Goal: Information Seeking & Learning: Learn about a topic

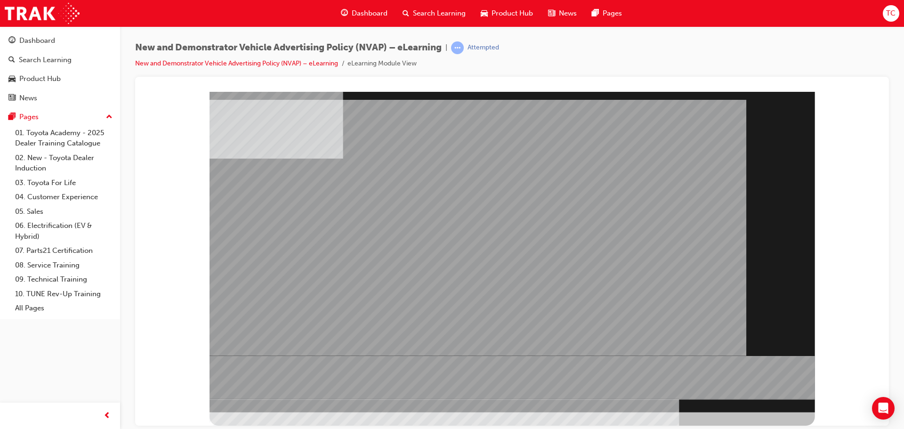
drag, startPoint x: 277, startPoint y: 160, endPoint x: 326, endPoint y: 177, distance: 52.3
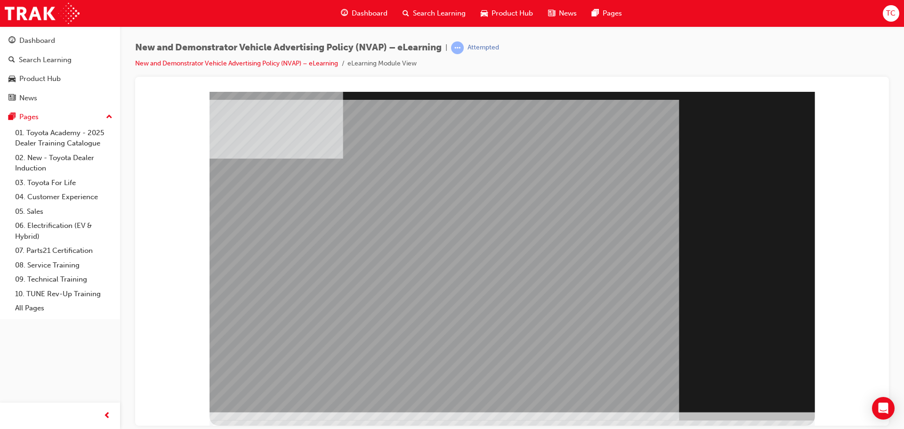
click at [766, 392] on div "Section Title Page" at bounding box center [513, 251] width 606 height 321
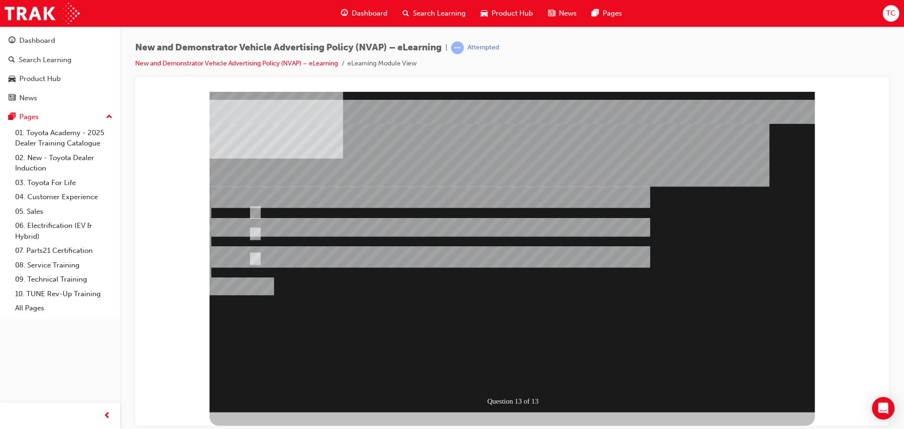
click at [766, 392] on div "Question 13 of 13" at bounding box center [513, 251] width 606 height 321
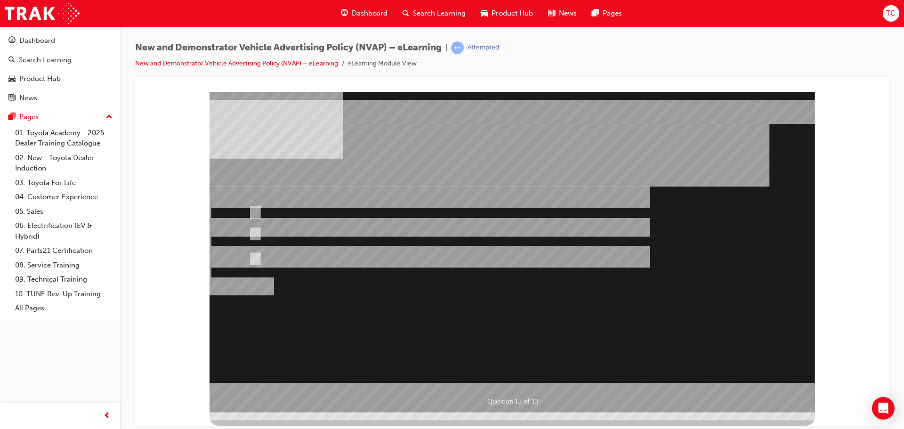
click at [277, 236] on div at bounding box center [513, 251] width 606 height 321
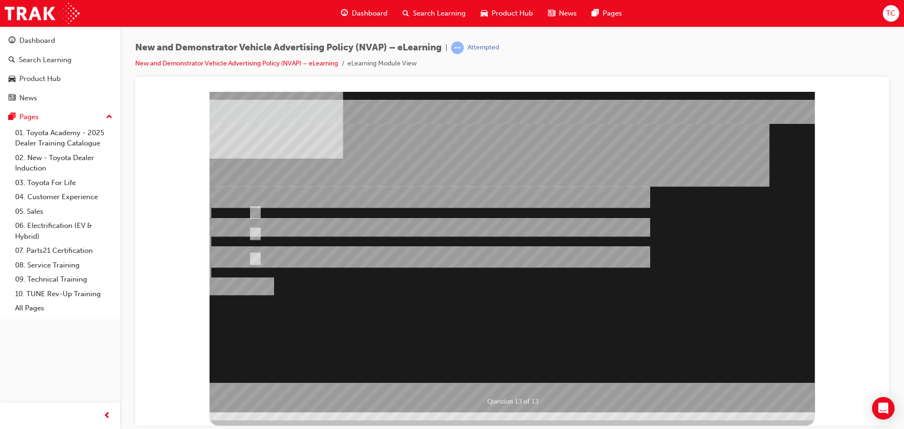
click at [251, 224] on div at bounding box center [513, 251] width 606 height 321
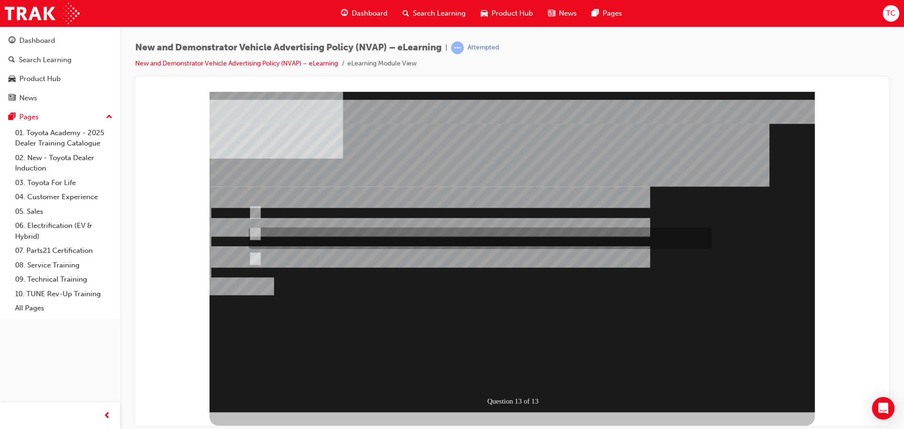
radio input "true"
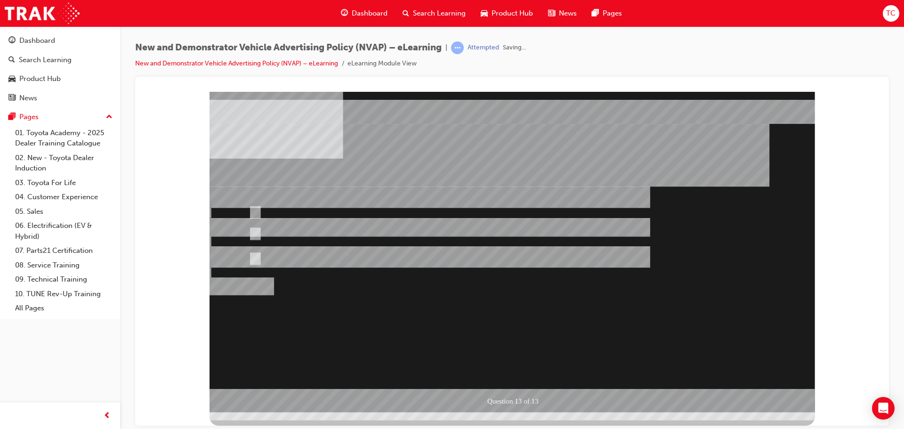
click at [500, 306] on div at bounding box center [513, 251] width 606 height 321
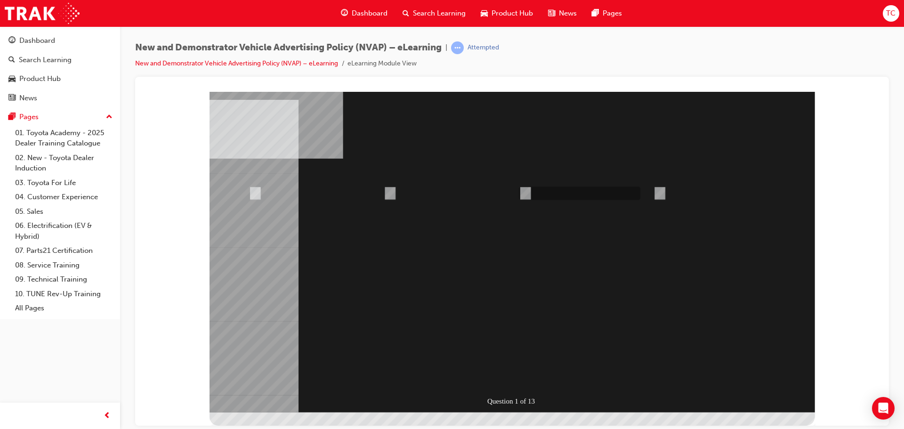
radio input "true"
click at [588, 346] on div at bounding box center [513, 251] width 606 height 321
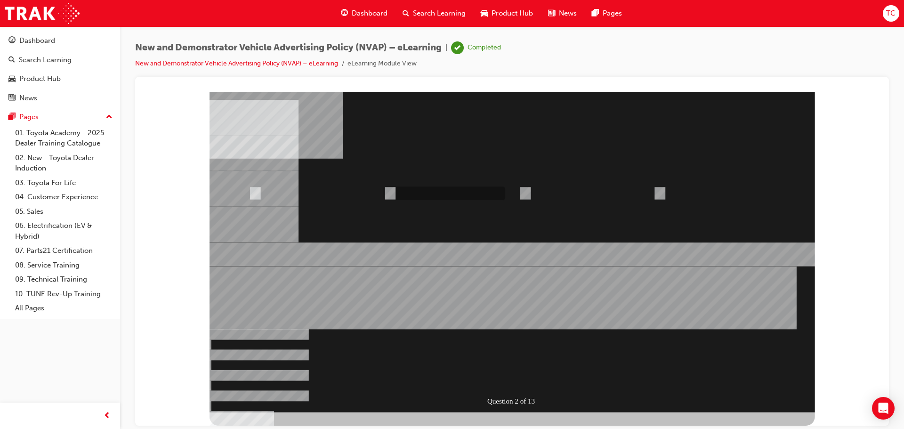
radio input "true"
click at [493, 382] on div at bounding box center [513, 251] width 606 height 321
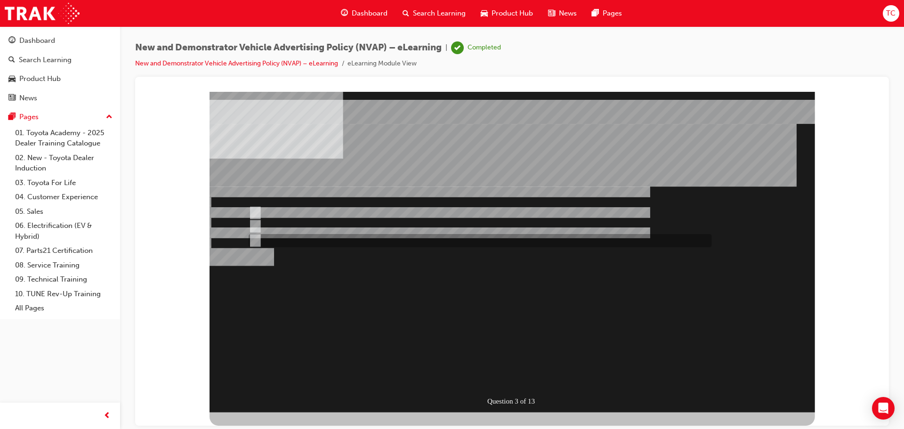
radio input "true"
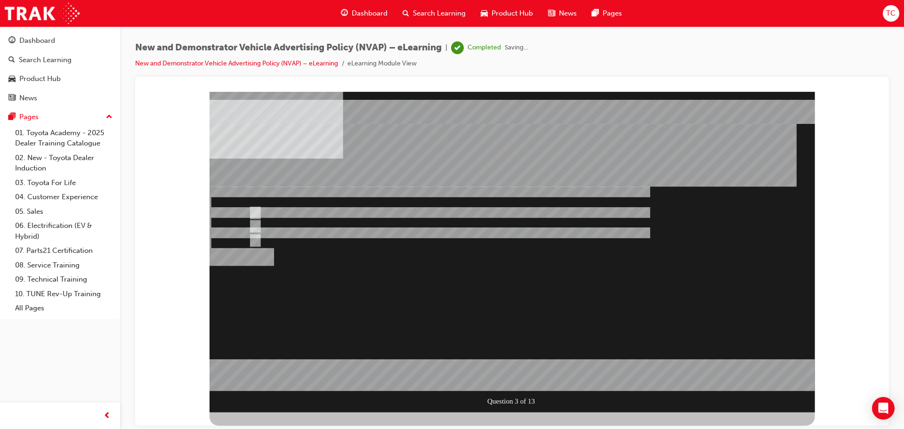
click at [459, 318] on div at bounding box center [513, 251] width 606 height 321
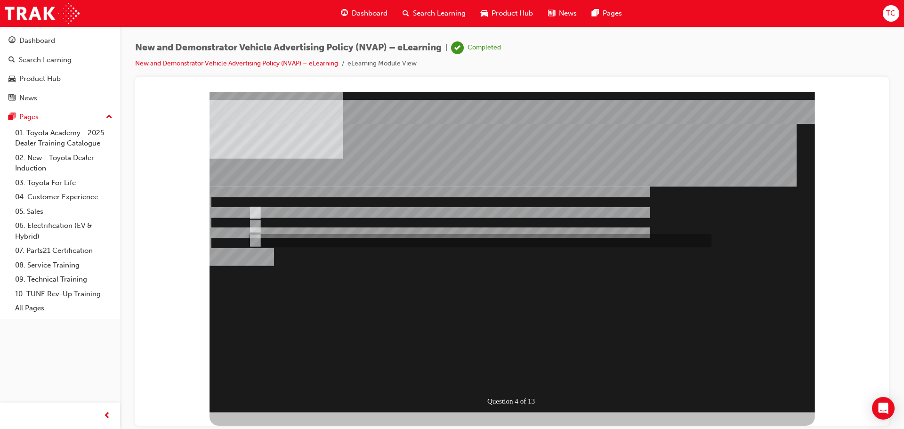
radio input "true"
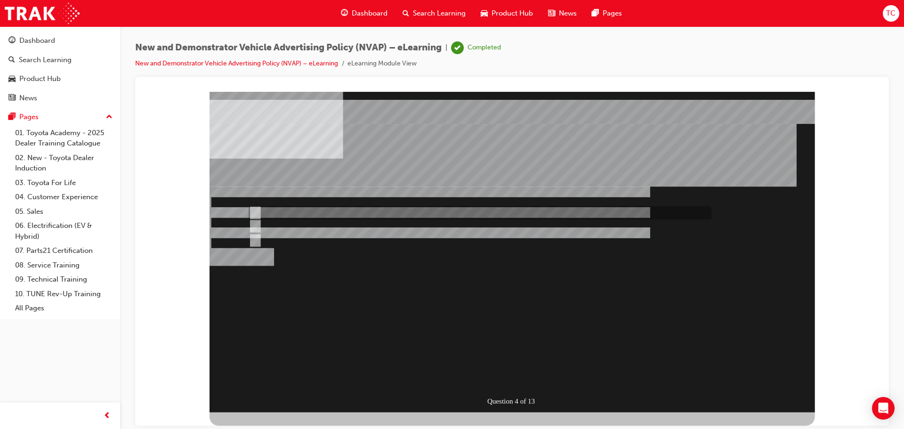
radio input "true"
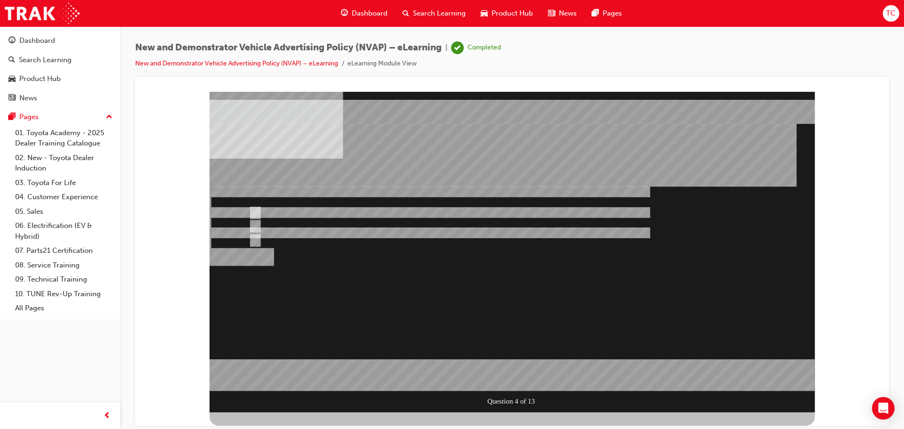
click at [497, 281] on div at bounding box center [513, 251] width 606 height 321
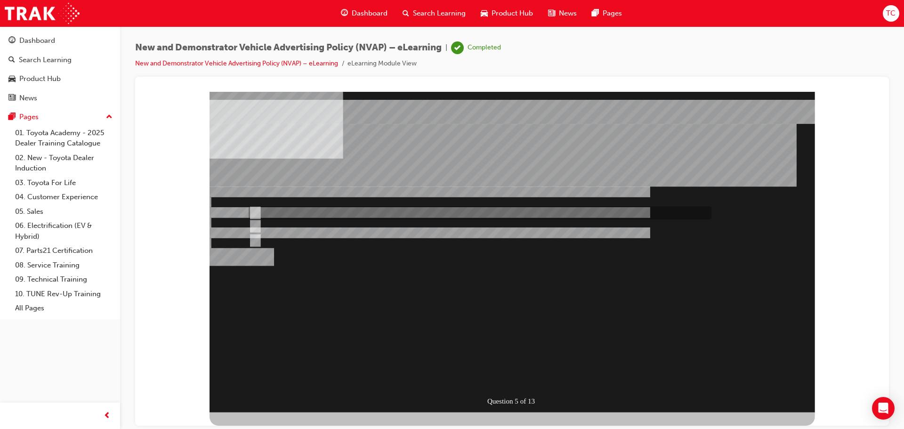
radio input "true"
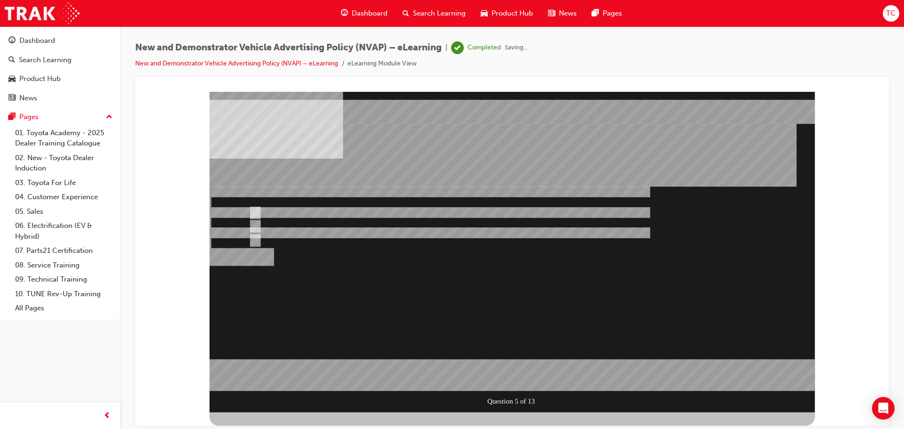
click at [480, 314] on div at bounding box center [513, 251] width 606 height 321
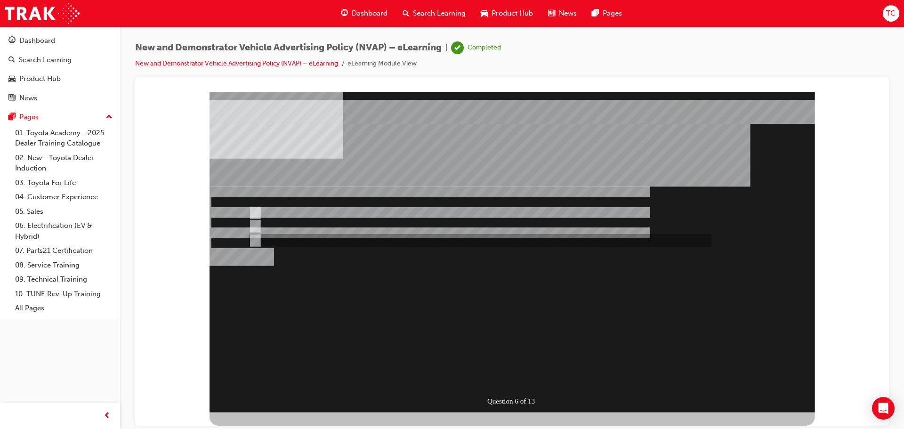
radio input "true"
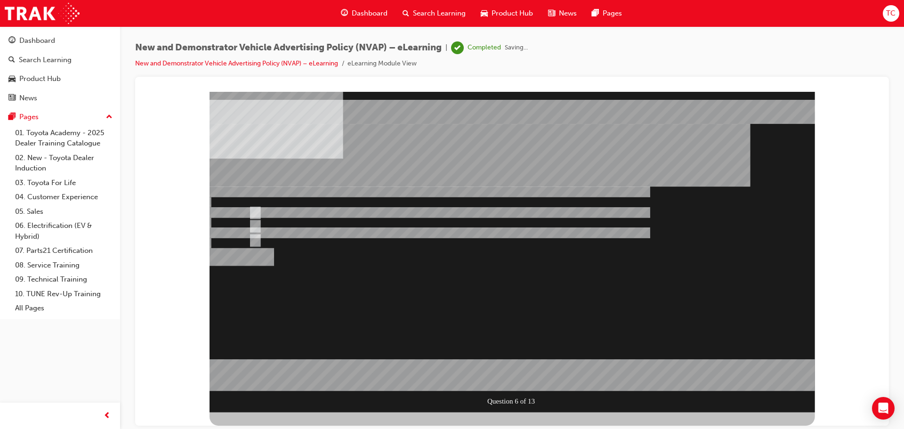
click at [469, 299] on div at bounding box center [513, 251] width 606 height 321
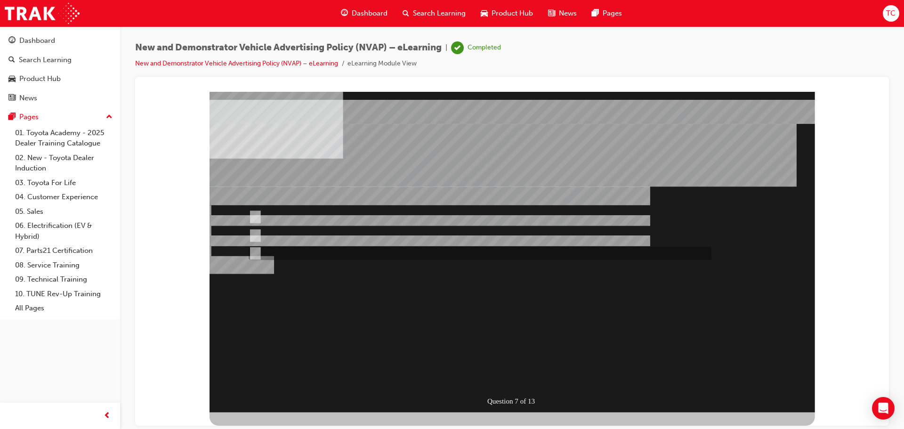
radio input "true"
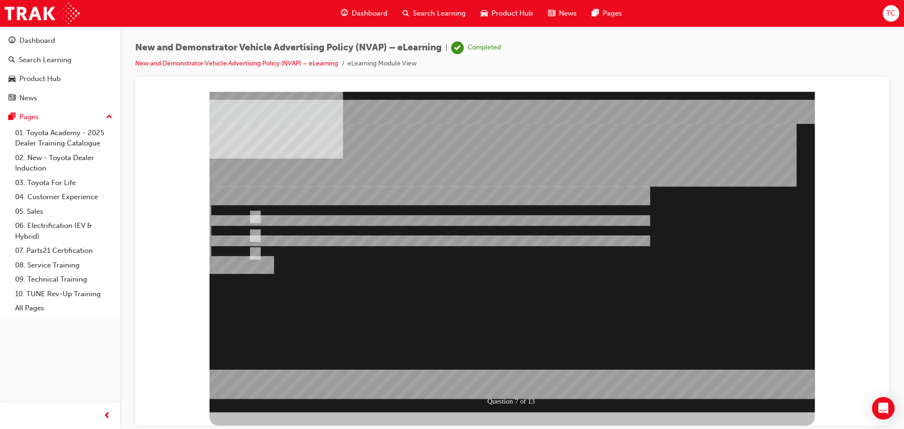
click at [267, 231] on div at bounding box center [513, 251] width 606 height 321
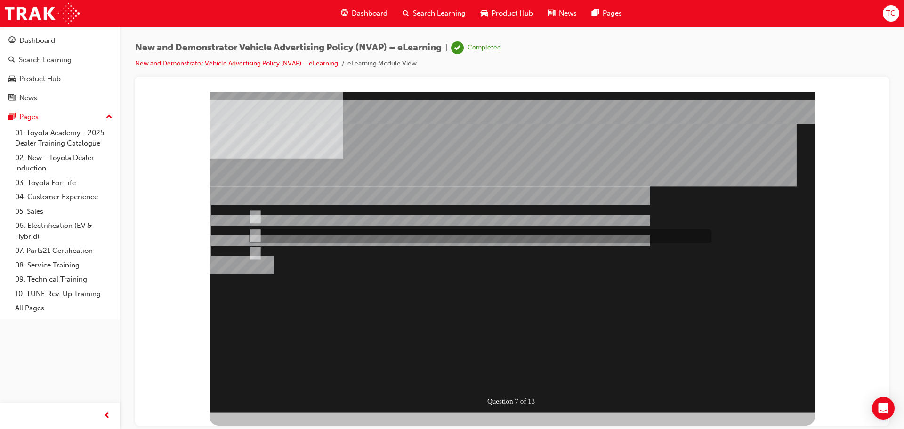
radio input "true"
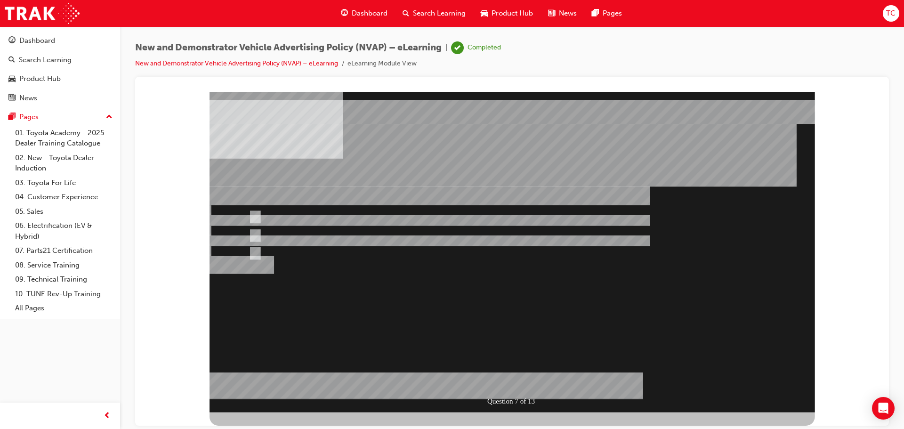
click at [496, 297] on div at bounding box center [513, 251] width 606 height 321
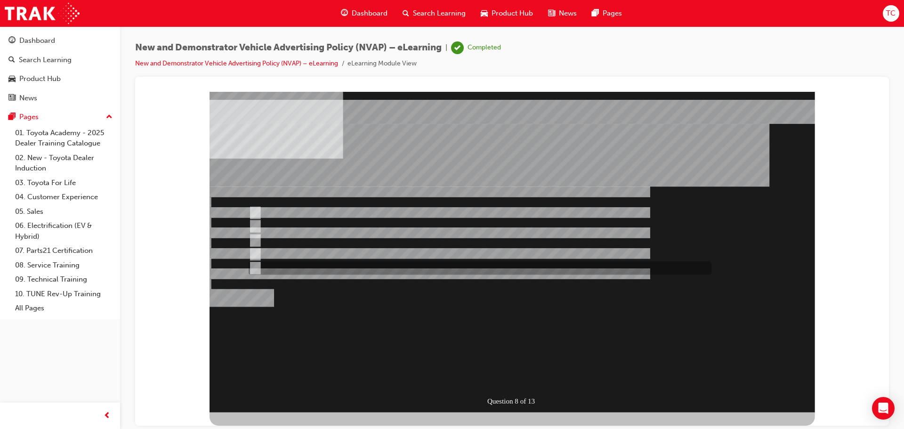
checkbox input "true"
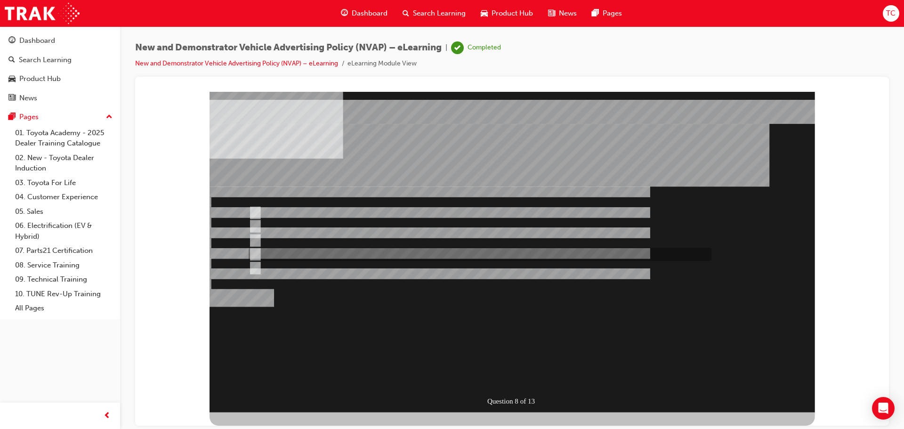
checkbox input "true"
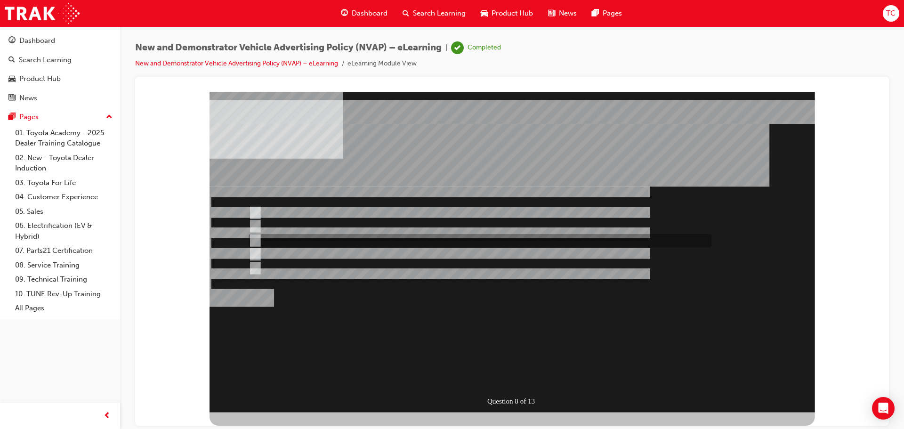
checkbox input "true"
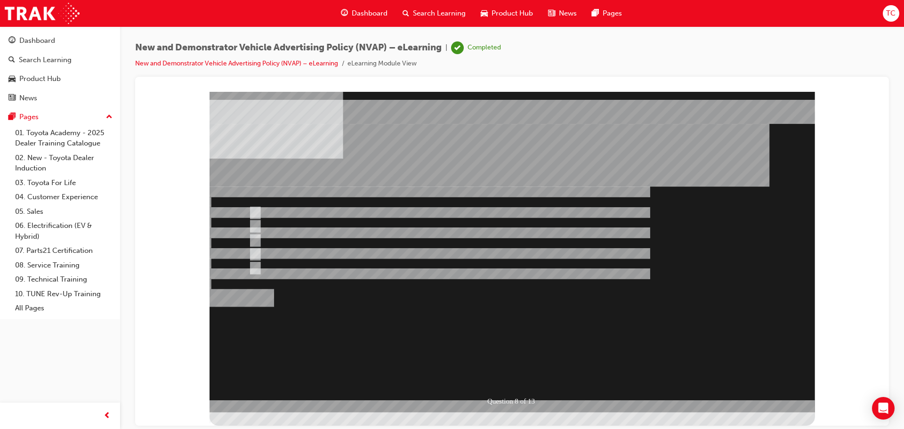
click at [458, 257] on div at bounding box center [513, 251] width 606 height 321
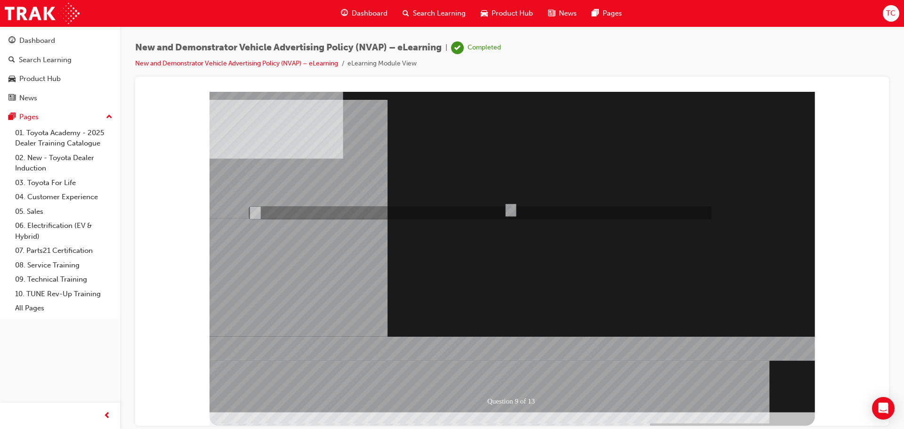
radio input "true"
click at [519, 312] on div at bounding box center [513, 251] width 606 height 321
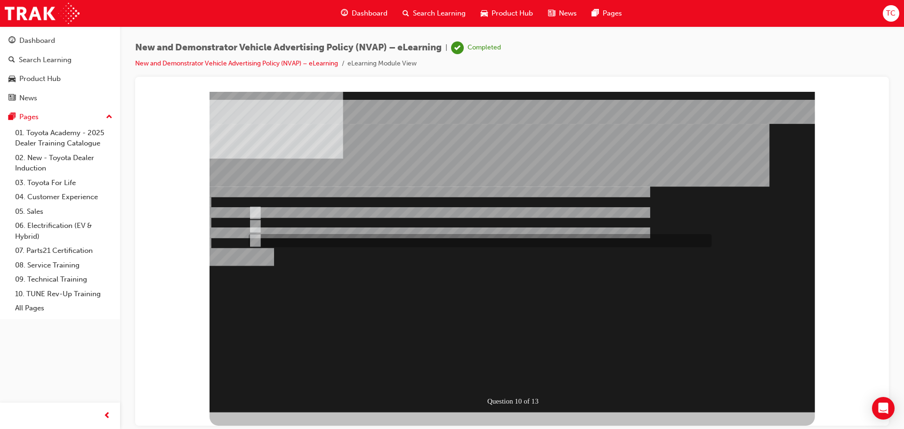
radio input "false"
radio input "true"
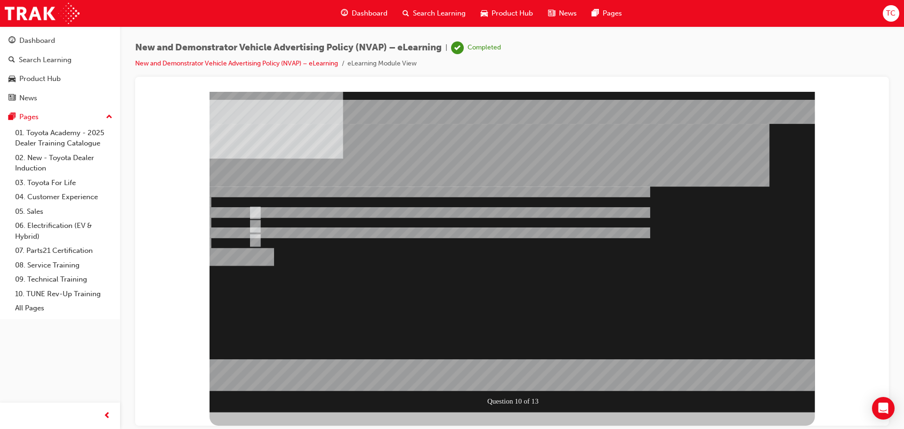
click at [412, 275] on div at bounding box center [513, 251] width 606 height 321
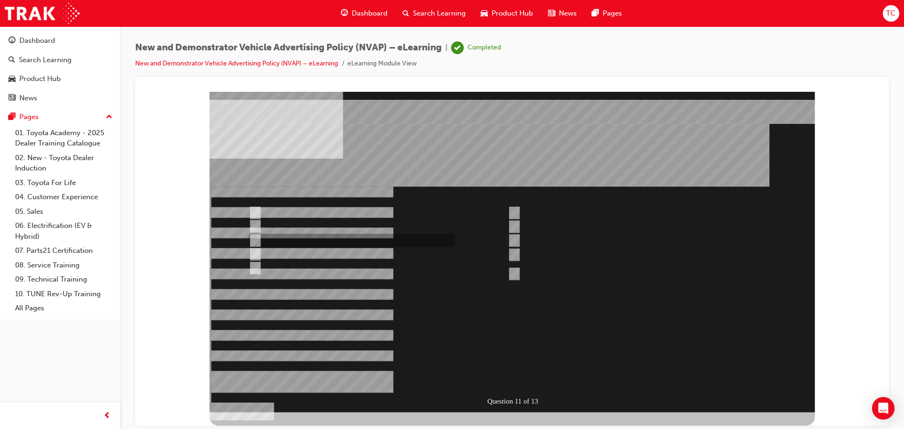
checkbox input "true"
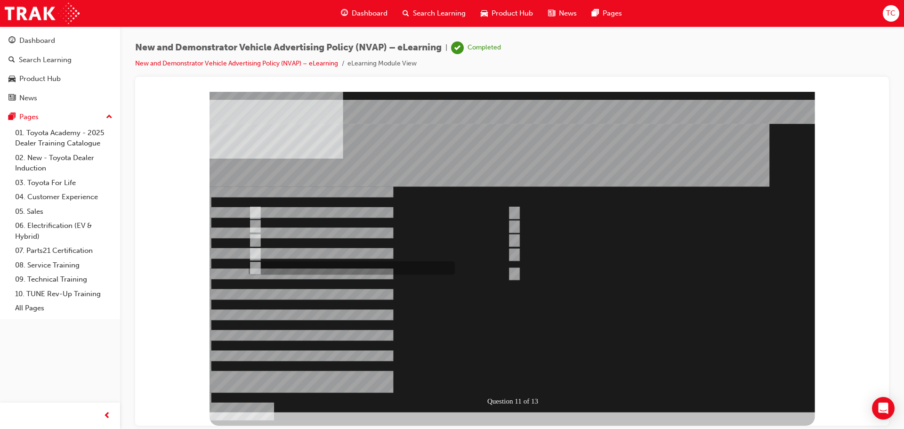
checkbox input "true"
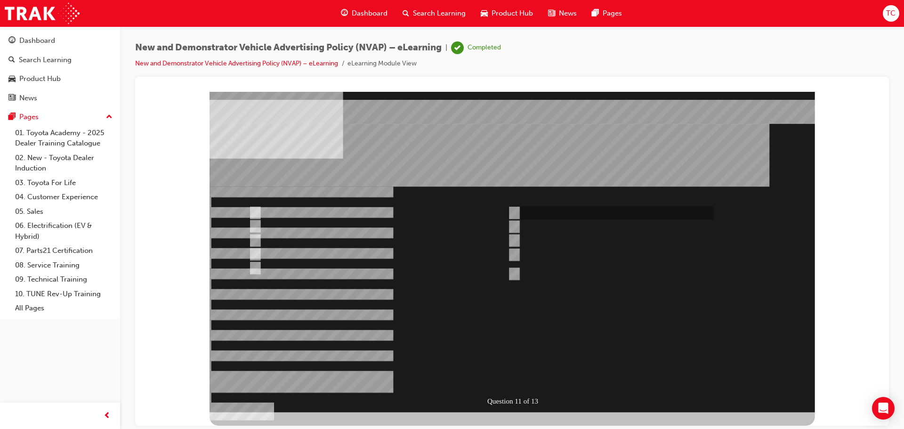
checkbox input "true"
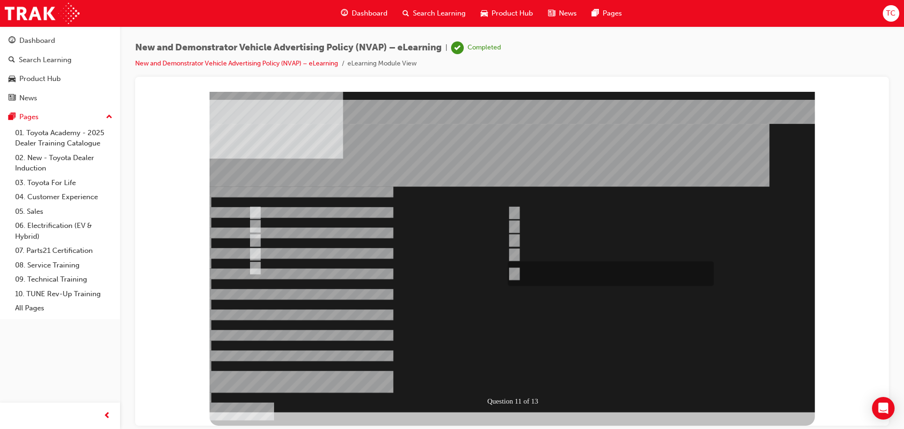
checkbox input "true"
click at [358, 222] on div at bounding box center [513, 251] width 606 height 321
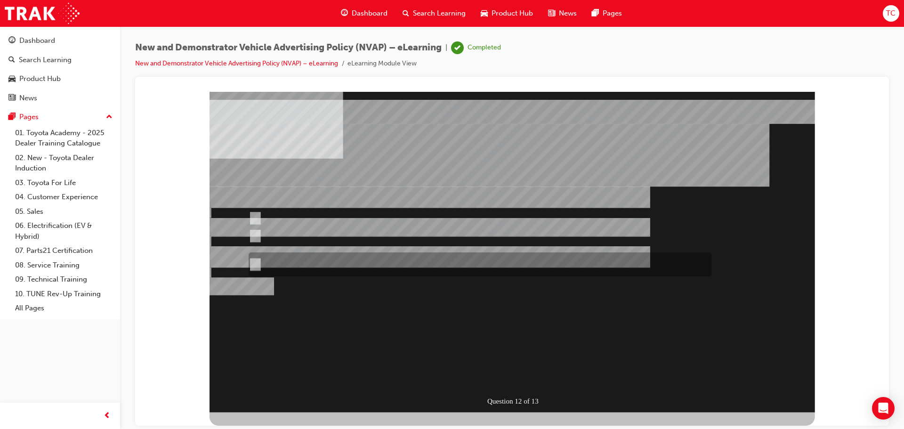
radio input "true"
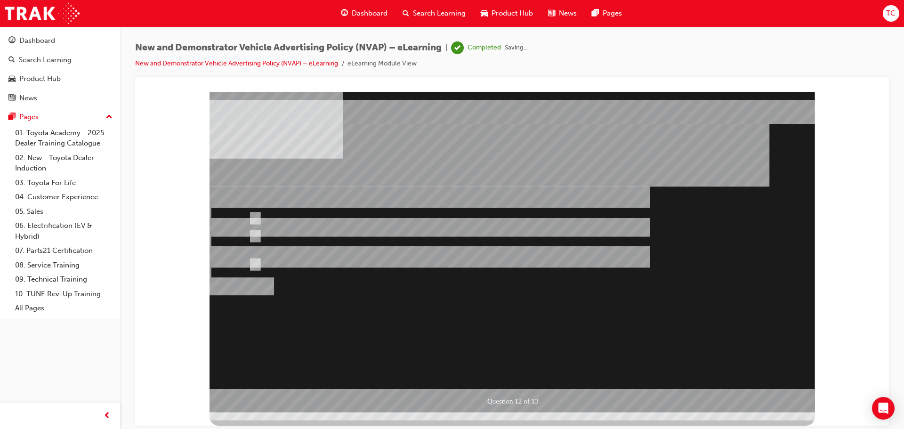
click at [428, 303] on div at bounding box center [513, 251] width 606 height 321
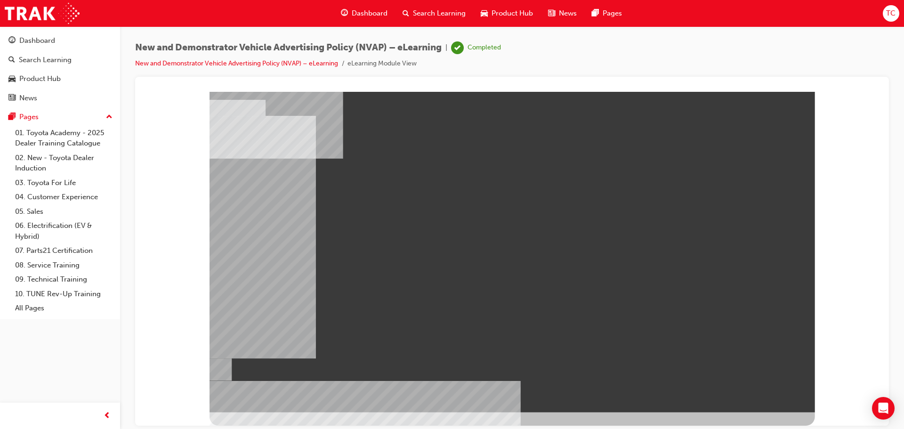
drag, startPoint x: 299, startPoint y: 185, endPoint x: 586, endPoint y: 326, distance: 320.4
click at [586, 326] on div at bounding box center [513, 251] width 606 height 321
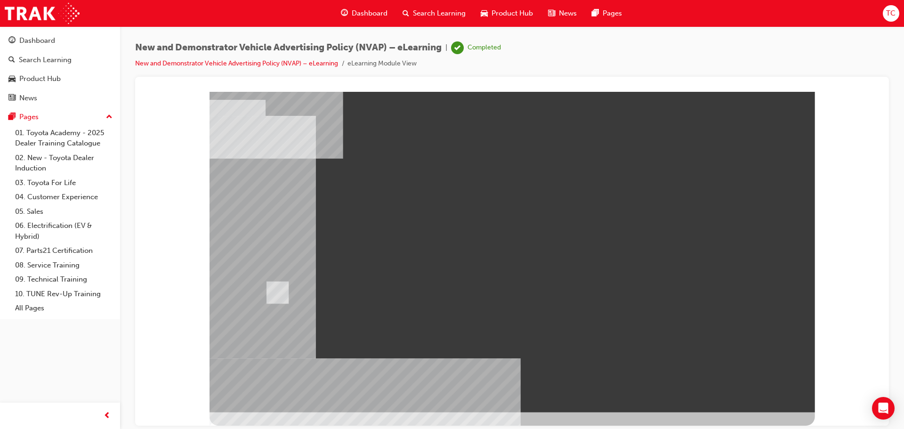
drag, startPoint x: 221, startPoint y: 259, endPoint x: 235, endPoint y: 259, distance: 13.7
click at [235, 259] on div at bounding box center [513, 251] width 606 height 321
